Goal: Information Seeking & Learning: Understand process/instructions

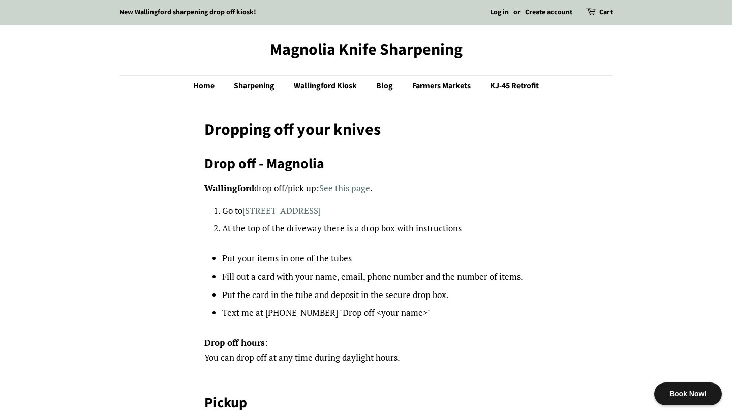
click at [548, 10] on link "Create account" at bounding box center [548, 12] width 47 height 10
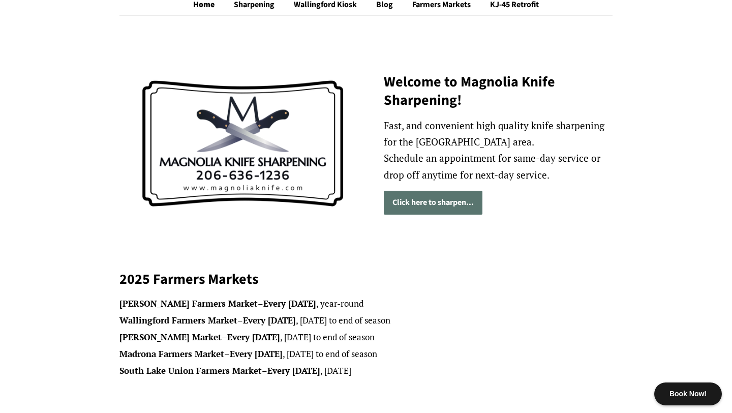
scroll to position [100, 0]
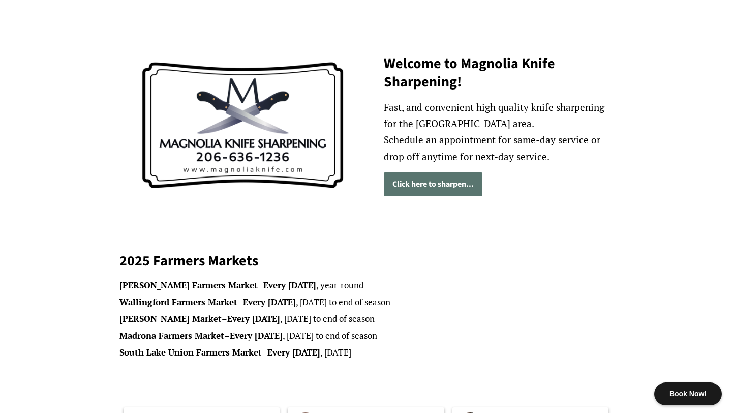
click at [430, 189] on link "Click here to sharpen..." at bounding box center [433, 184] width 99 height 24
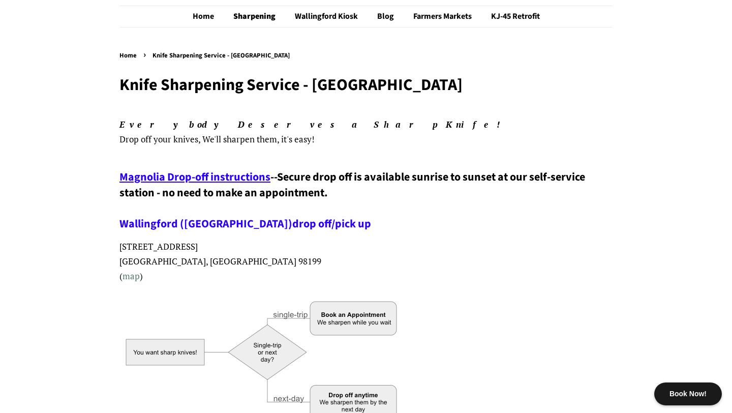
scroll to position [76, 0]
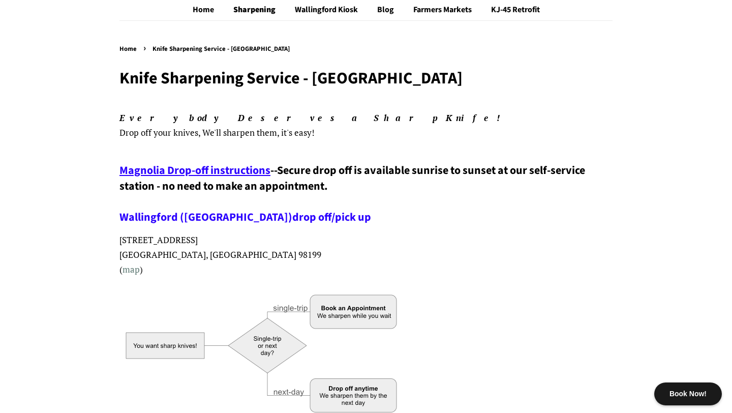
click at [220, 169] on span "Magnolia Drop-off instructions" at bounding box center [194, 170] width 151 height 16
